Goal: Find specific page/section: Find specific page/section

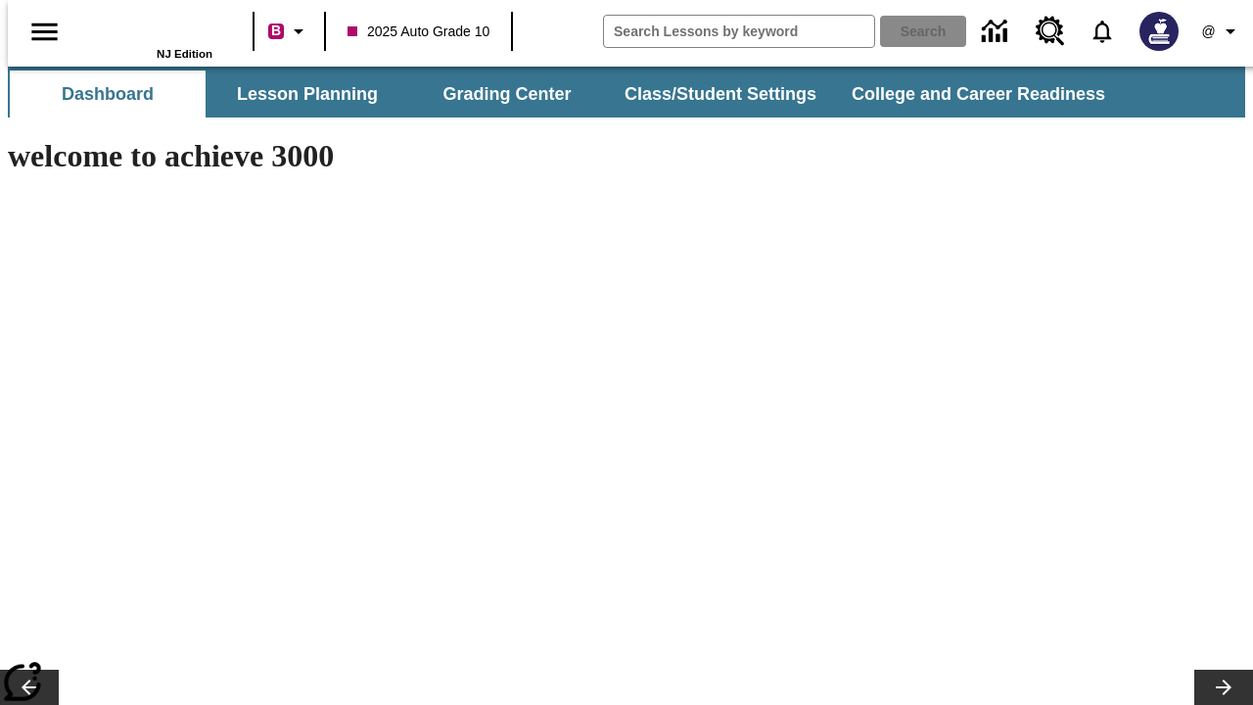
type input "-1"
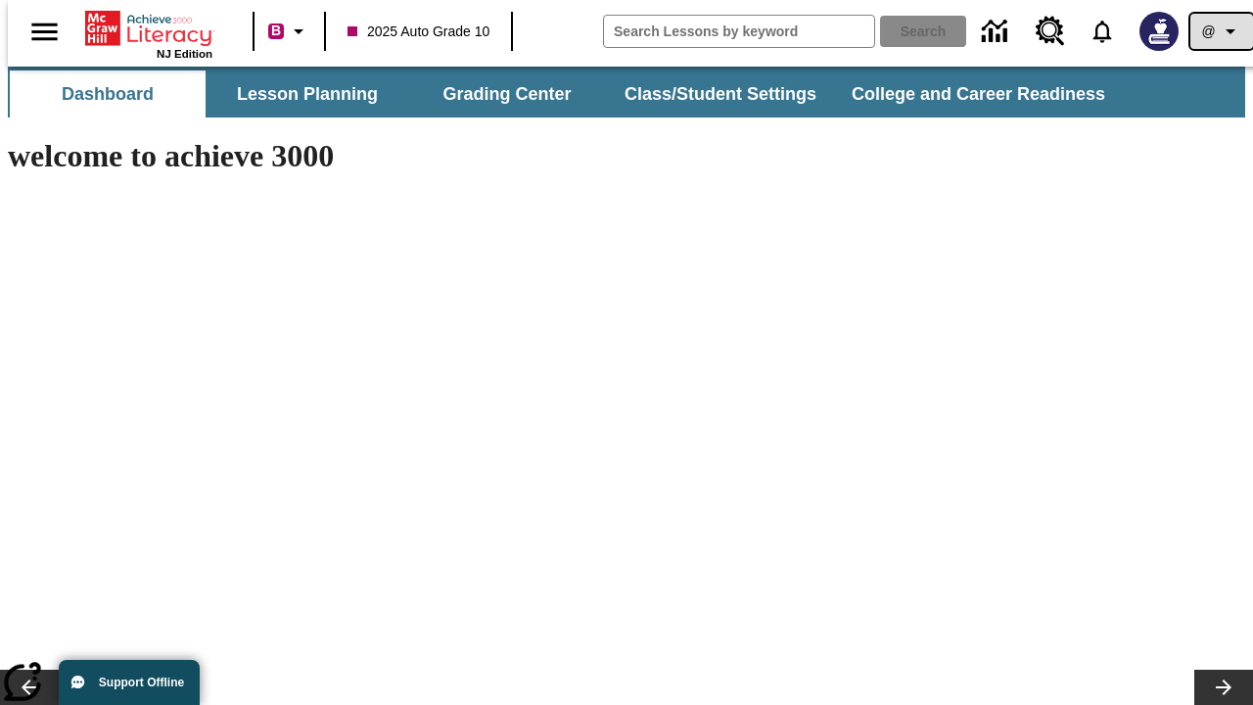
click at [1219, 31] on icon "Profile/Settings" at bounding box center [1230, 31] width 23 height 23
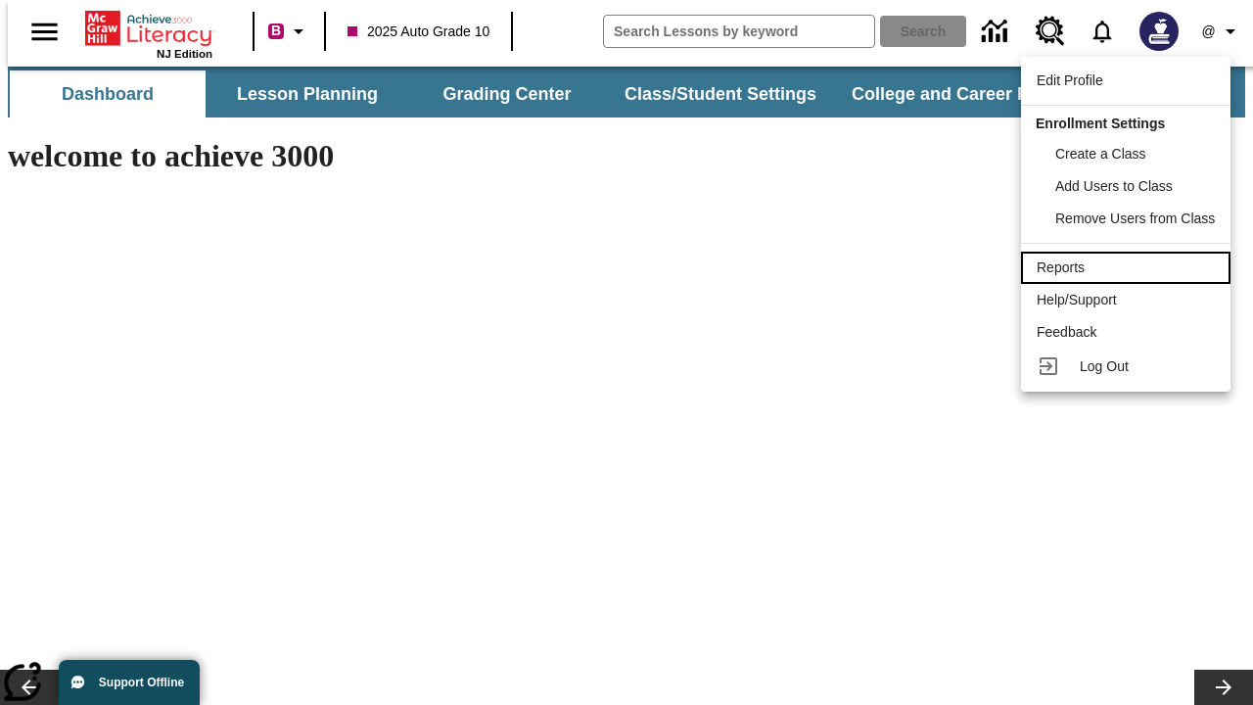
click at [1129, 267] on div "Reports" at bounding box center [1126, 267] width 178 height 21
